Goal: Task Accomplishment & Management: Manage account settings

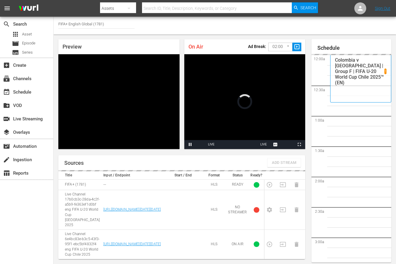
scroll to position [1075, 0]
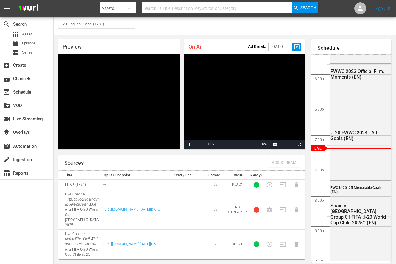
click at [278, 190] on td at bounding box center [285, 185] width 14 height 10
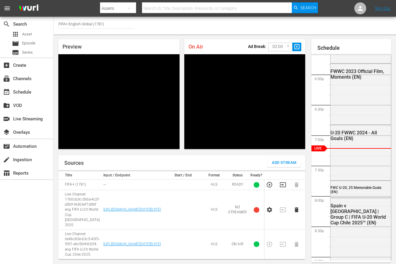
click at [281, 188] on icon "button" at bounding box center [283, 184] width 7 height 7
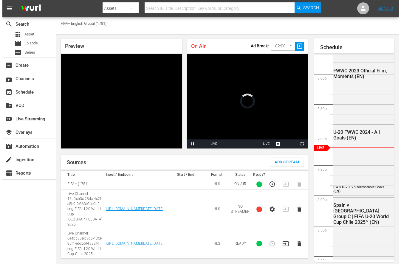
scroll to position [20, 0]
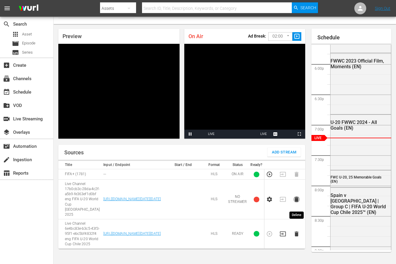
click at [294, 196] on icon "button" at bounding box center [297, 199] width 7 height 7
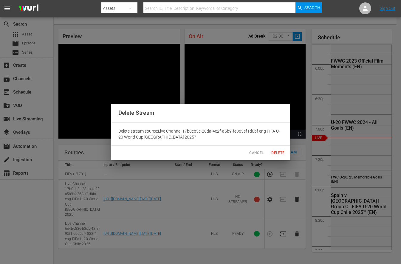
click at [276, 150] on span "Delete" at bounding box center [278, 153] width 14 height 6
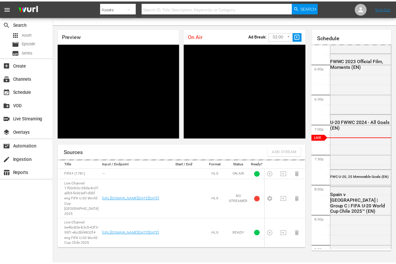
scroll to position [10, 0]
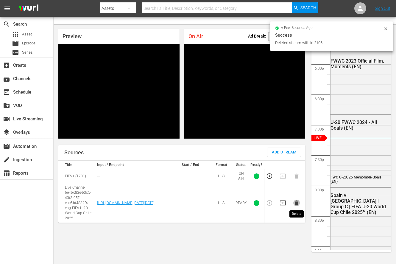
click at [295, 201] on icon "button" at bounding box center [297, 203] width 7 height 7
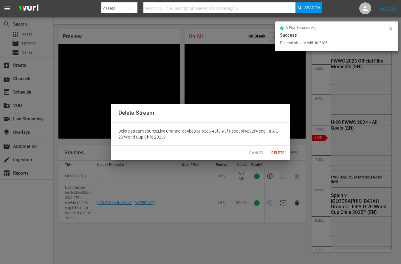
click at [279, 151] on span "Delete" at bounding box center [278, 153] width 14 height 6
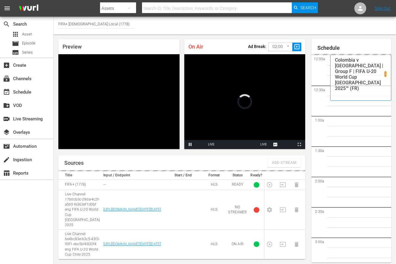
scroll to position [1075, 0]
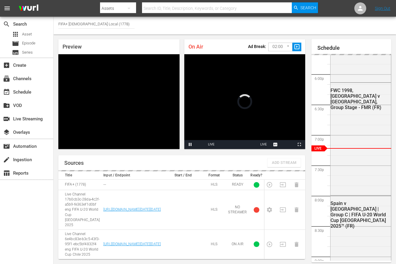
click at [283, 190] on td at bounding box center [285, 185] width 14 height 10
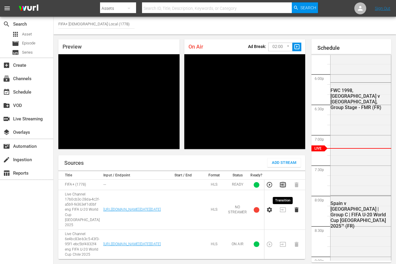
click at [283, 187] on icon "button" at bounding box center [283, 184] width 6 height 5
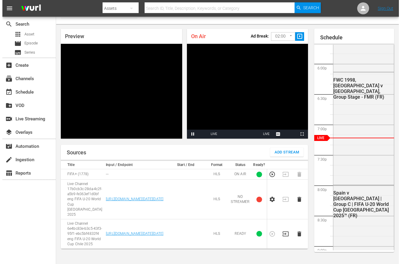
scroll to position [20, 0]
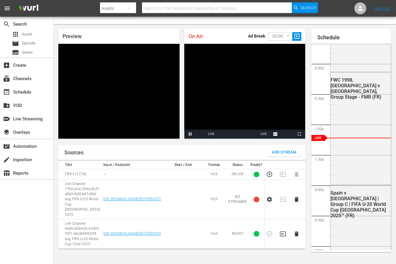
click at [296, 197] on icon "button" at bounding box center [297, 199] width 4 height 5
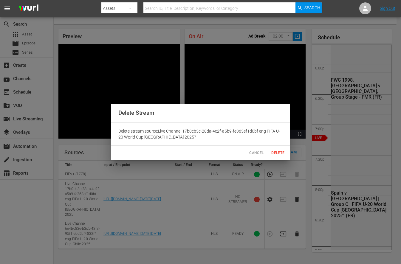
click at [271, 148] on button "Delete" at bounding box center [277, 153] width 19 height 10
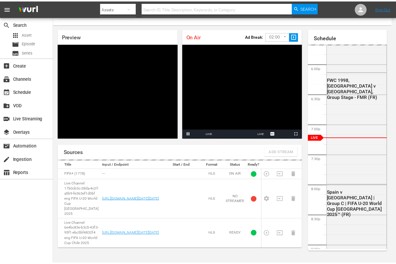
scroll to position [10, 0]
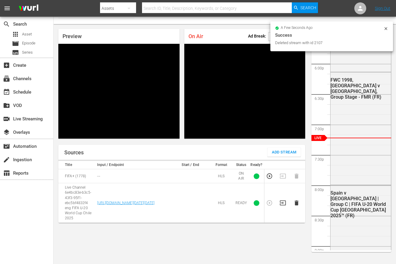
click at [294, 204] on icon "button" at bounding box center [297, 203] width 7 height 7
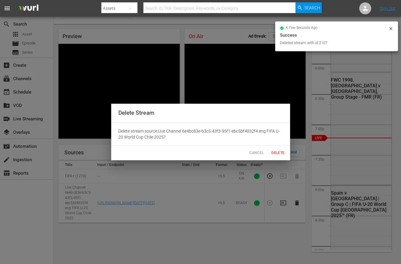
click at [278, 151] on span "Delete" at bounding box center [278, 153] width 14 height 6
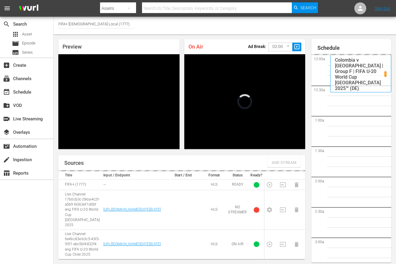
scroll to position [1075, 0]
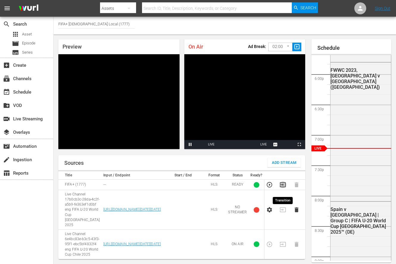
click at [284, 188] on icon "button" at bounding box center [283, 184] width 7 height 7
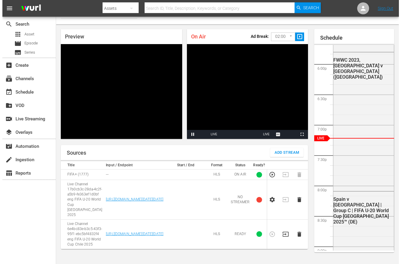
scroll to position [20, 0]
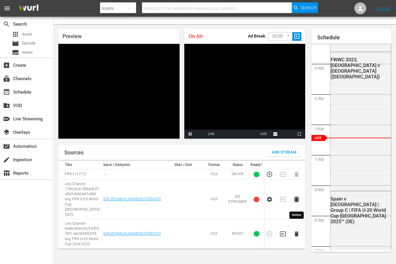
click at [295, 197] on icon "button" at bounding box center [297, 199] width 4 height 5
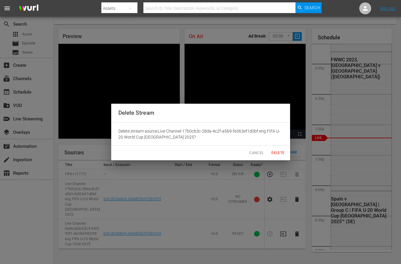
click at [273, 148] on button "Delete" at bounding box center [277, 153] width 19 height 10
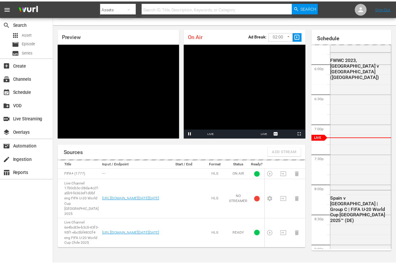
scroll to position [10, 0]
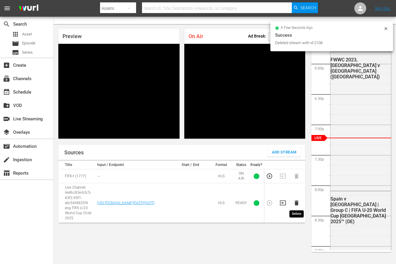
click at [299, 201] on icon "button" at bounding box center [297, 203] width 7 height 7
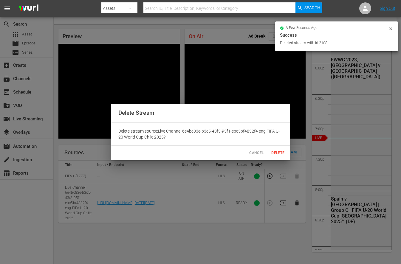
click at [275, 153] on span "Delete" at bounding box center [278, 153] width 14 height 6
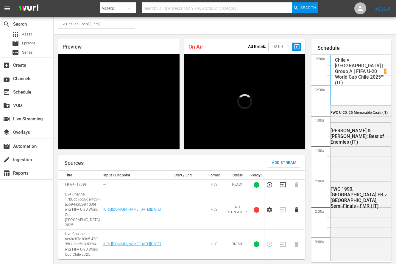
scroll to position [1075, 0]
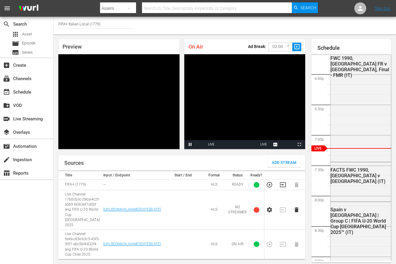
click at [283, 187] on icon "button" at bounding box center [283, 184] width 6 height 5
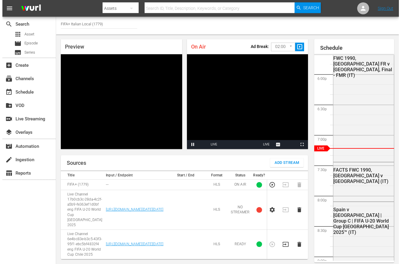
scroll to position [20, 0]
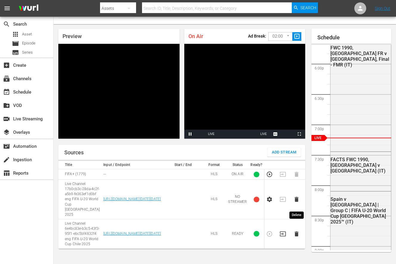
click at [294, 196] on icon "button" at bounding box center [297, 199] width 7 height 7
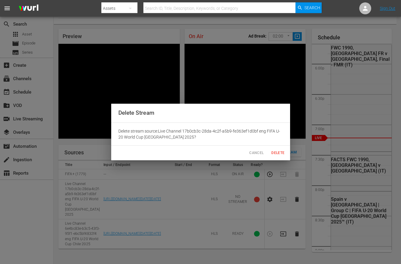
click at [278, 152] on span "Delete" at bounding box center [278, 153] width 14 height 6
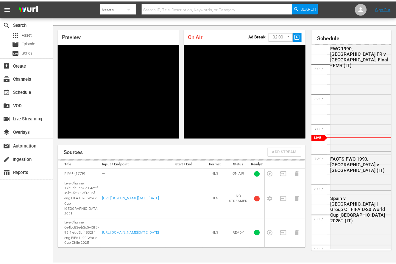
scroll to position [10, 0]
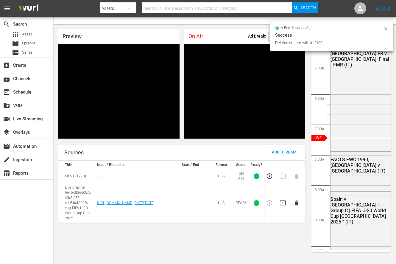
click at [298, 206] on icon "button" at bounding box center [297, 203] width 7 height 7
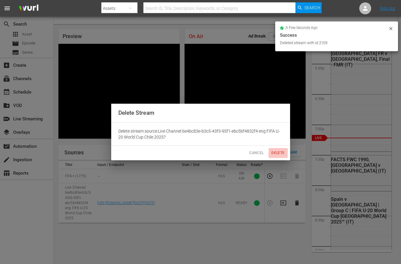
click at [278, 148] on button "Delete" at bounding box center [277, 153] width 19 height 10
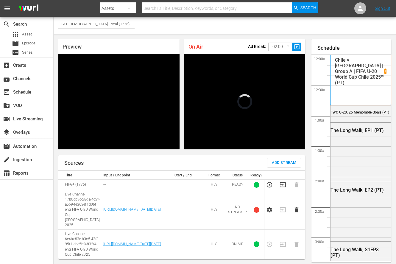
scroll to position [1075, 0]
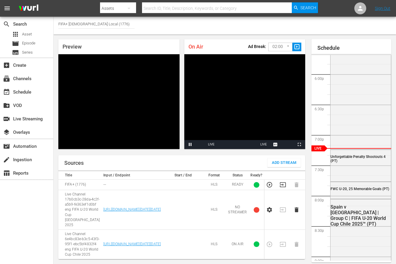
click at [283, 187] on icon "button" at bounding box center [283, 184] width 6 height 5
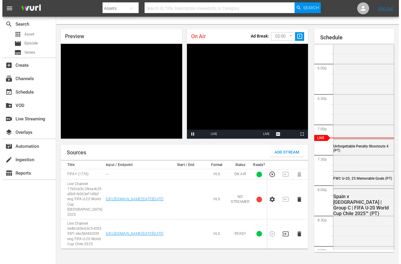
scroll to position [20, 0]
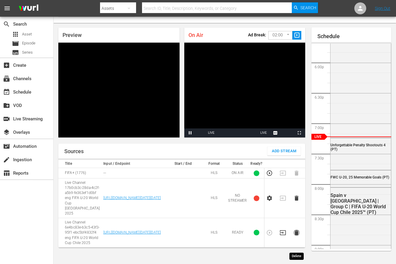
click at [298, 235] on icon "button" at bounding box center [297, 232] width 4 height 5
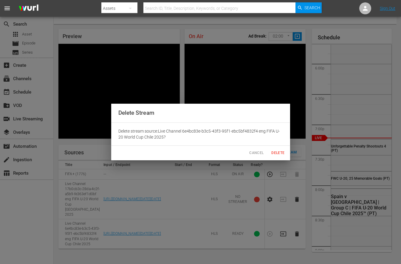
click at [283, 156] on span "Delete" at bounding box center [278, 153] width 14 height 6
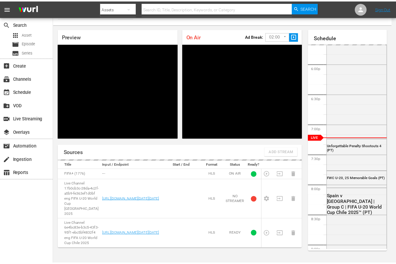
scroll to position [10, 0]
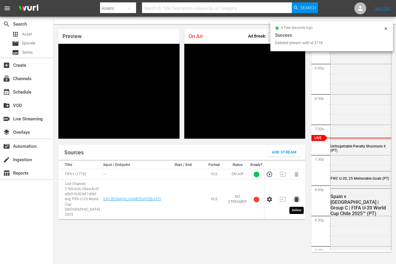
click at [298, 202] on icon "button" at bounding box center [297, 199] width 7 height 7
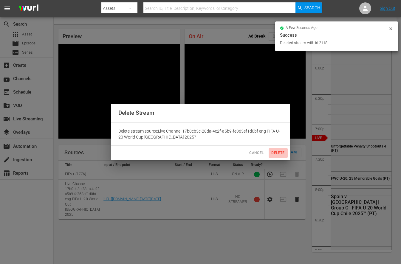
click at [274, 155] on span "Delete" at bounding box center [278, 153] width 14 height 6
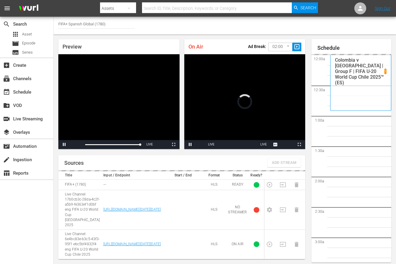
scroll to position [1075, 0]
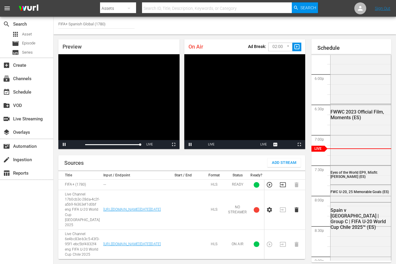
click at [279, 188] on td at bounding box center [285, 185] width 14 height 10
click at [281, 188] on icon "button" at bounding box center [283, 184] width 7 height 7
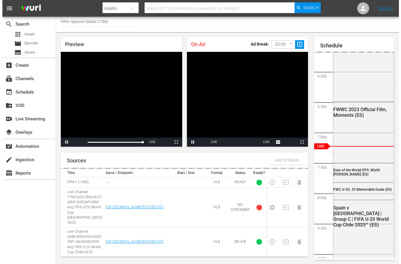
scroll to position [20, 0]
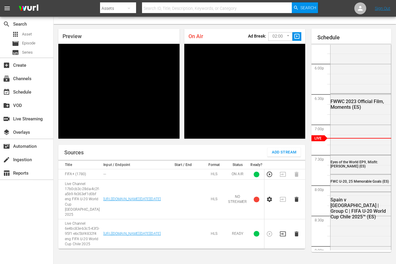
click at [297, 197] on icon "button" at bounding box center [297, 199] width 4 height 5
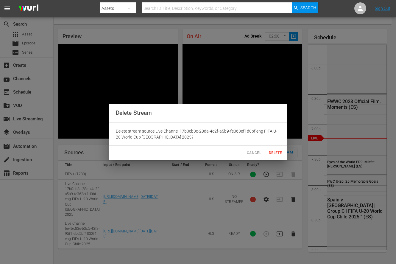
click at [297, 195] on div "Delete Stream Delete stream source: Live Channel 17b0cb3c-28da-4c2f-a5b9-fe363e…" at bounding box center [198, 132] width 396 height 264
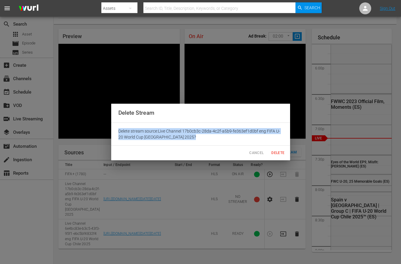
click at [281, 152] on span "Delete" at bounding box center [278, 153] width 14 height 6
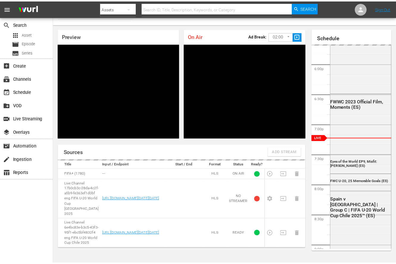
scroll to position [10, 0]
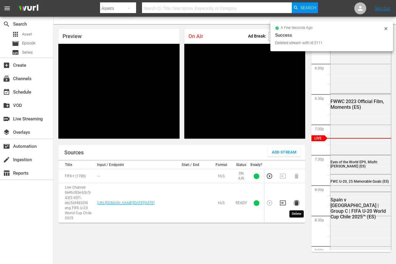
click at [296, 206] on icon "button" at bounding box center [297, 203] width 7 height 7
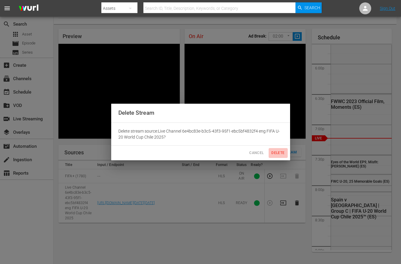
click at [272, 150] on span "Delete" at bounding box center [278, 153] width 14 height 6
